Goal: Find contact information: Find contact information

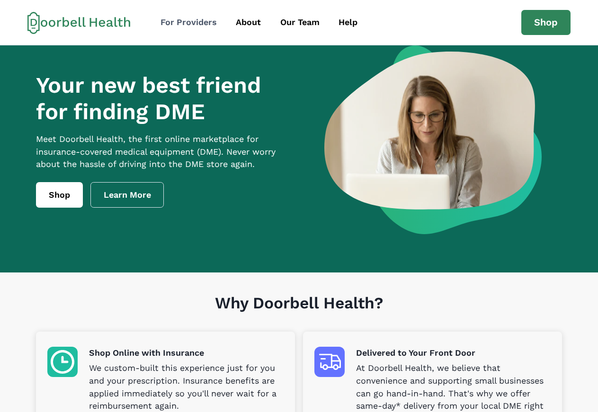
click at [208, 24] on div "For Providers" at bounding box center [188, 22] width 56 height 13
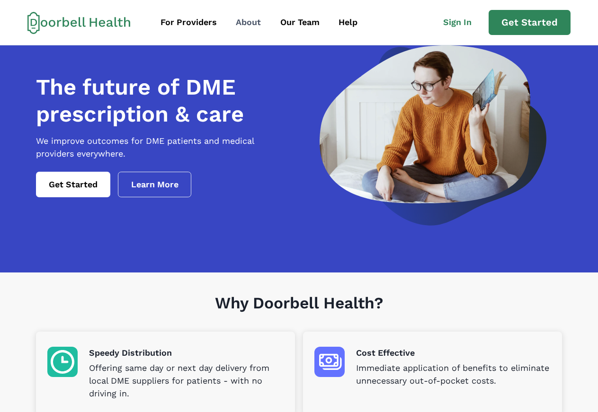
click at [244, 21] on div "About" at bounding box center [248, 22] width 25 height 13
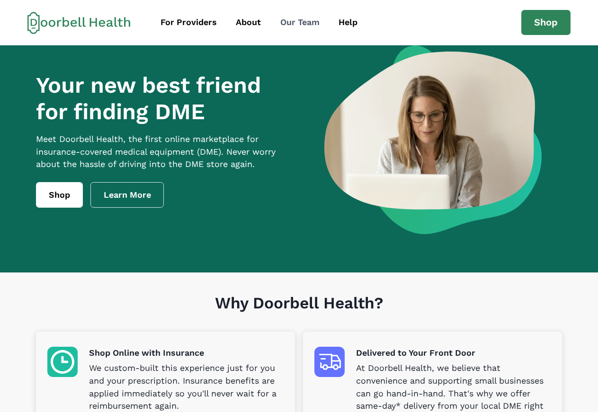
click at [287, 20] on div "Our Team" at bounding box center [299, 22] width 39 height 13
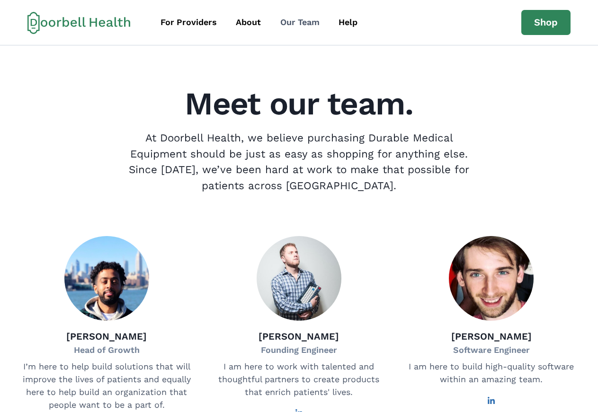
click at [305, 25] on div "Our Team" at bounding box center [299, 22] width 39 height 13
click at [355, 29] on link "Help" at bounding box center [348, 22] width 36 height 21
